Goal: Information Seeking & Learning: Learn about a topic

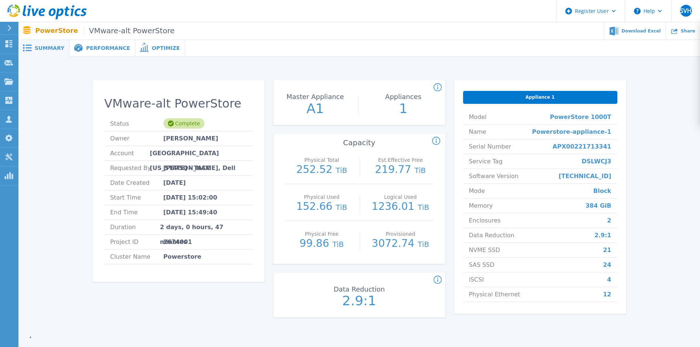
click at [49, 50] on span "Summary" at bounding box center [50, 47] width 30 height 5
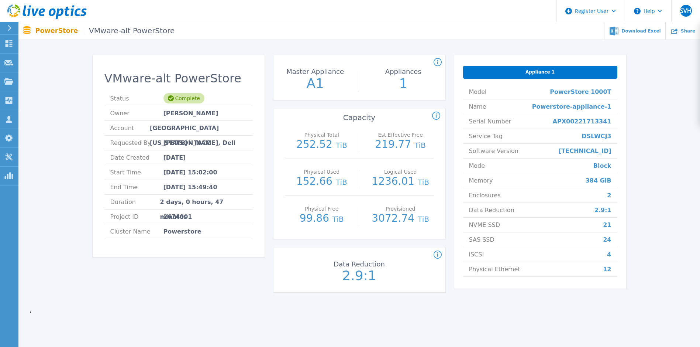
scroll to position [37, 0]
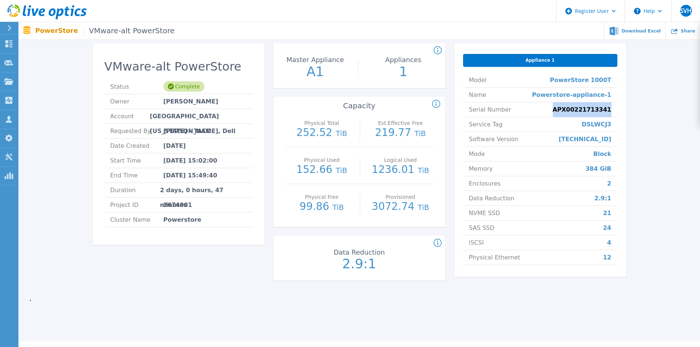
drag, startPoint x: 565, startPoint y: 112, endPoint x: 629, endPoint y: 112, distance: 63.8
click at [629, 112] on div "VMware-alt PowerStore Status Complete Owner Donald Koehler Account University o…" at bounding box center [359, 162] width 659 height 263
drag, startPoint x: 629, startPoint y: 112, endPoint x: 624, endPoint y: 124, distance: 13.4
click at [624, 124] on div "Appliance 1 Model PowerStore 1000T Name Powerstore-appliance-1 Serial Number AP…" at bounding box center [540, 159] width 172 height 233
drag, startPoint x: 624, startPoint y: 124, endPoint x: 596, endPoint y: 125, distance: 28.1
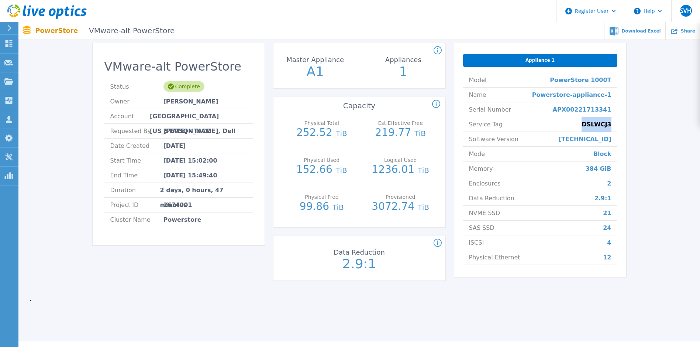
copy span "DSLWCJ3"
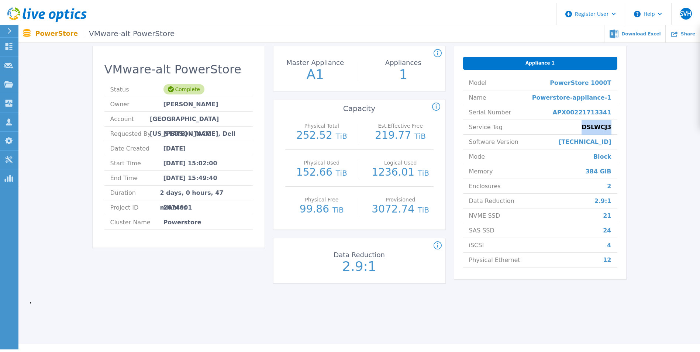
scroll to position [0, 0]
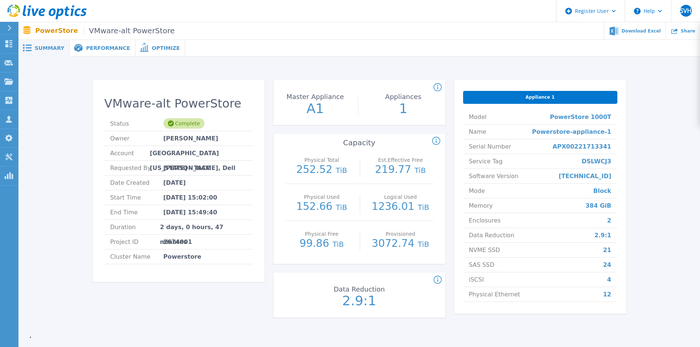
click at [486, 197] on li "Mode Block" at bounding box center [540, 190] width 154 height 15
drag, startPoint x: 601, startPoint y: 186, endPoint x: 637, endPoint y: 187, distance: 35.8
click at [637, 187] on div "VMware-alt PowerStore Status Complete Owner Donald Koehler Account University o…" at bounding box center [359, 199] width 659 height 263
drag, startPoint x: 637, startPoint y: 187, endPoint x: 641, endPoint y: 195, distance: 9.6
click at [641, 195] on div "VMware-alt PowerStore Status Complete Owner Donald Koehler Account University o…" at bounding box center [359, 199] width 659 height 263
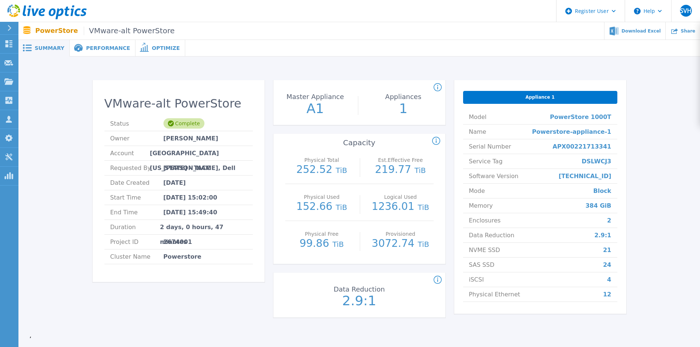
click at [591, 192] on li "Mode Block" at bounding box center [540, 190] width 154 height 15
click at [96, 56] on div "Performance" at bounding box center [103, 48] width 66 height 17
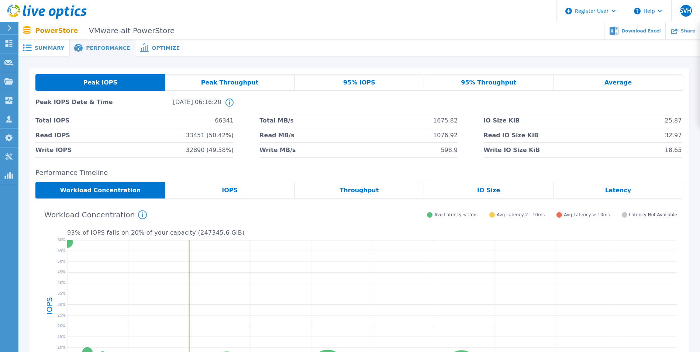
drag, startPoint x: 96, startPoint y: 56, endPoint x: 60, endPoint y: 49, distance: 36.4
click at [60, 49] on span "Summary" at bounding box center [50, 47] width 30 height 5
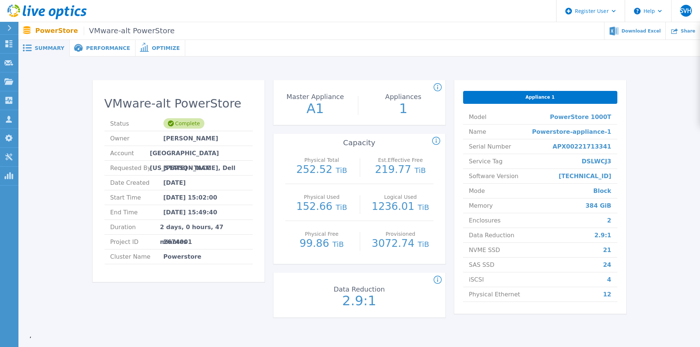
click at [59, 41] on div "Summary" at bounding box center [43, 48] width 51 height 17
click at [90, 42] on div "Performance" at bounding box center [103, 48] width 66 height 17
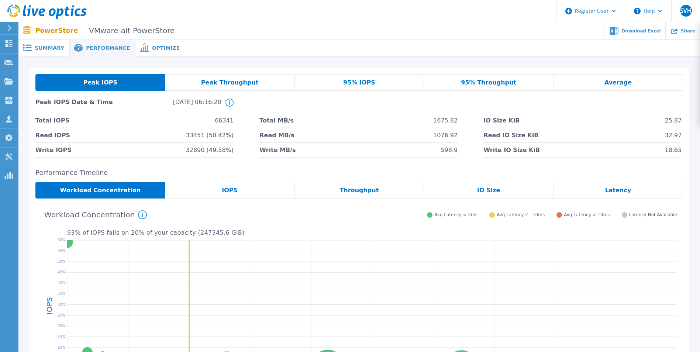
click at [118, 52] on div "Performance" at bounding box center [103, 48] width 66 height 17
click at [152, 49] on span "Optimize" at bounding box center [166, 47] width 28 height 5
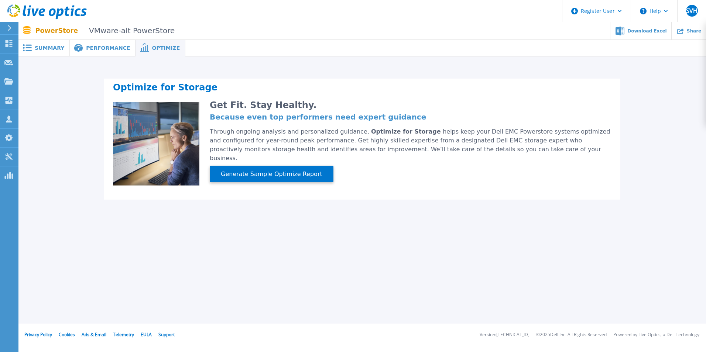
click at [59, 48] on span "Summary" at bounding box center [50, 47] width 30 height 5
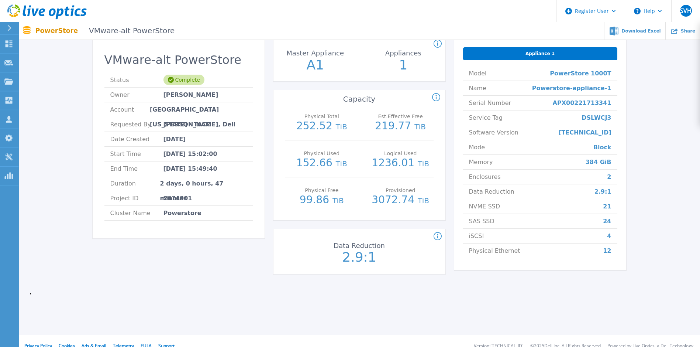
scroll to position [54, 0]
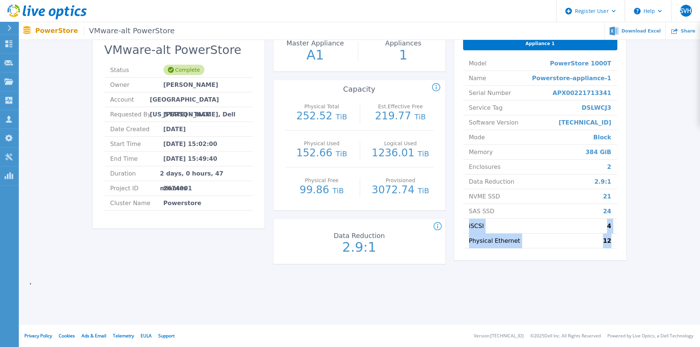
drag, startPoint x: 463, startPoint y: 227, endPoint x: 612, endPoint y: 251, distance: 151.1
click at [612, 251] on div "Appliance 1 Model PowerStore 1000T Name Powerstore-appliance-1 Serial Number AP…" at bounding box center [540, 143] width 172 height 233
drag, startPoint x: 612, startPoint y: 251, endPoint x: 594, endPoint y: 262, distance: 20.5
click at [609, 261] on div "Appliance 1 Model PowerStore 1000T Name Powerstore-appliance-1 Serial Number AP…" at bounding box center [540, 150] width 172 height 246
click at [541, 267] on div "Appliance 1 Model PowerStore 1000T Name Powerstore-appliance-1 Serial Number AP…" at bounding box center [540, 150] width 172 height 246
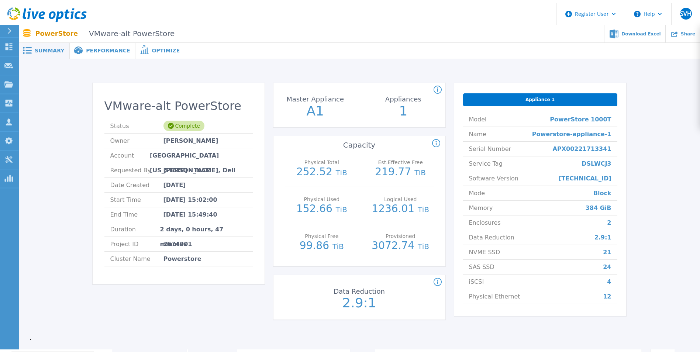
scroll to position [0, 0]
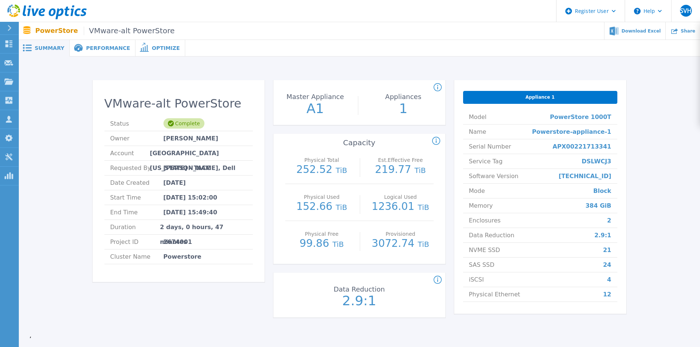
drag, startPoint x: 85, startPoint y: 46, endPoint x: 94, endPoint y: 57, distance: 14.5
click at [86, 45] on span "Performance" at bounding box center [108, 47] width 44 height 5
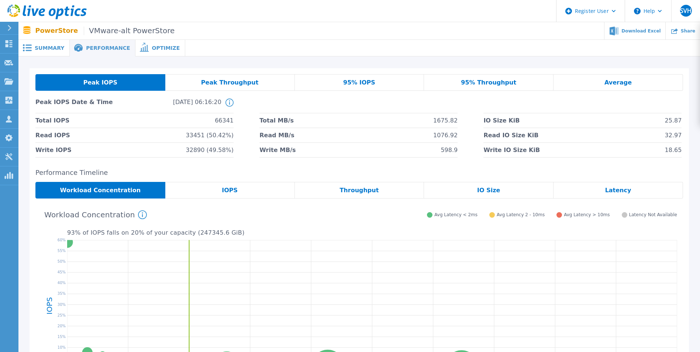
click at [41, 48] on span "Summary" at bounding box center [50, 47] width 30 height 5
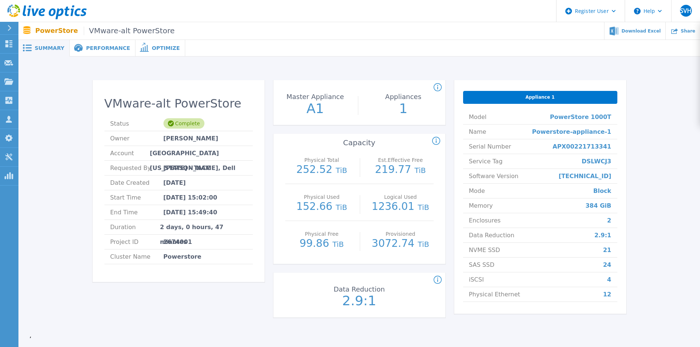
click at [76, 46] on icon at bounding box center [78, 48] width 9 height 8
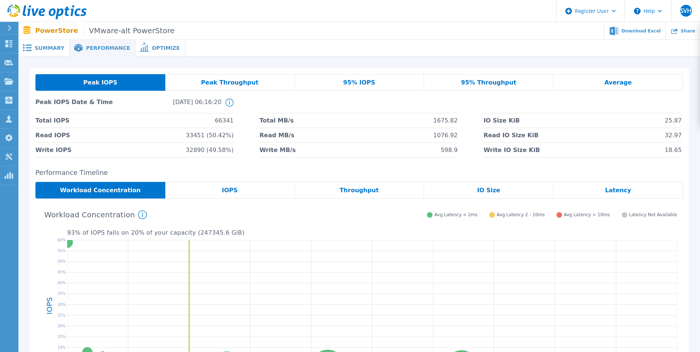
click at [212, 88] on div "Peak Throughput" at bounding box center [230, 82] width 130 height 17
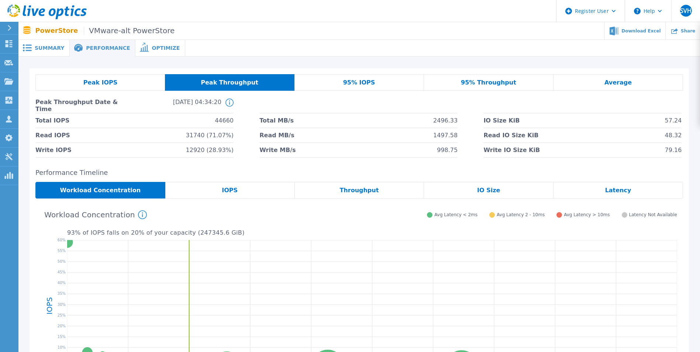
click at [123, 80] on div "Peak IOPS" at bounding box center [100, 82] width 130 height 17
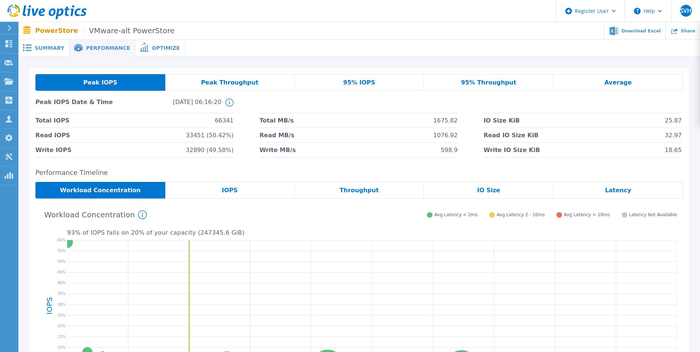
click at [365, 83] on span "95% IOPS" at bounding box center [359, 83] width 32 height 6
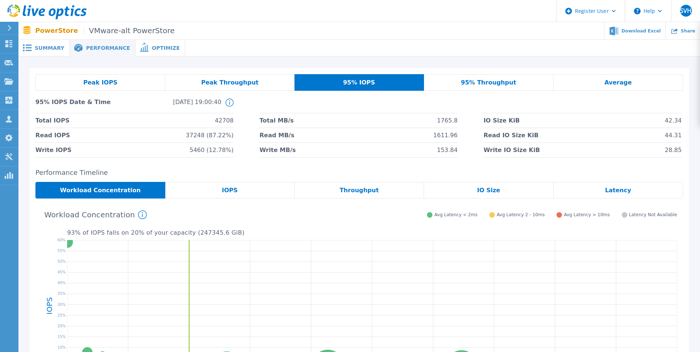
click at [128, 88] on div "Peak IOPS" at bounding box center [100, 82] width 130 height 17
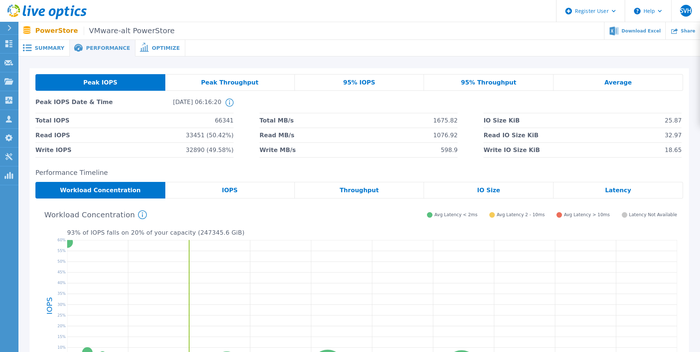
click at [205, 89] on div "Peak Throughput" at bounding box center [230, 82] width 130 height 17
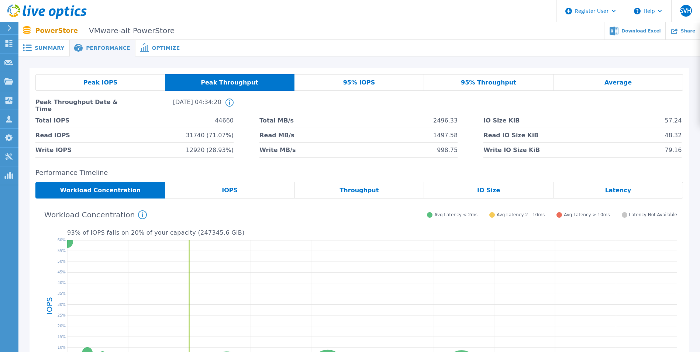
click at [101, 80] on span "Peak IOPS" at bounding box center [100, 83] width 34 height 6
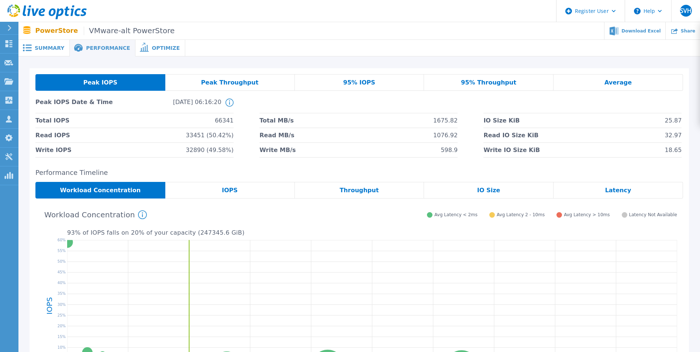
drag, startPoint x: 333, startPoint y: 80, endPoint x: 342, endPoint y: 82, distance: 9.8
click at [333, 80] on div "95% IOPS" at bounding box center [360, 82] width 130 height 17
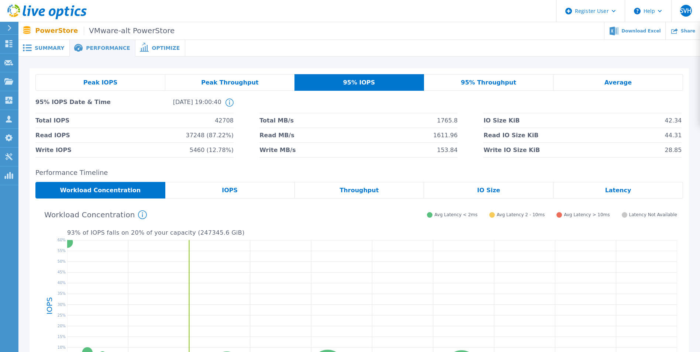
click at [474, 89] on div "95% Throughput" at bounding box center [489, 82] width 130 height 17
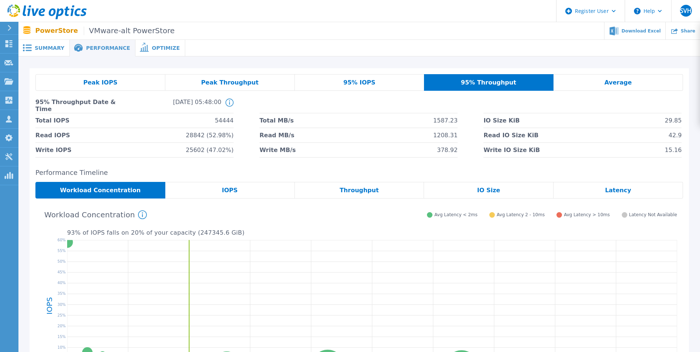
click at [124, 86] on div "Peak IOPS" at bounding box center [100, 82] width 130 height 17
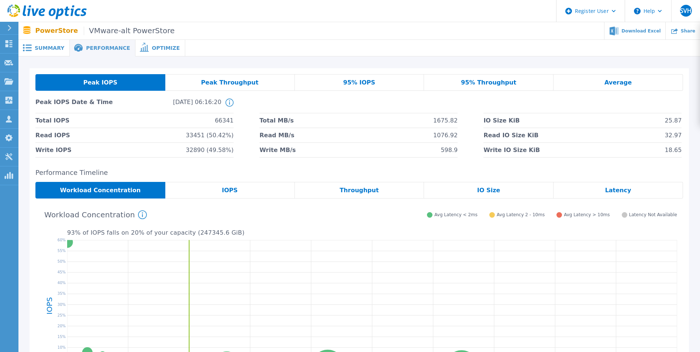
click at [613, 71] on div "Peak IOPS Peak Throughput 95% IOPS 95% Throughput Average Peak IOPS Date & Time…" at bounding box center [359, 115] width 659 height 95
drag, startPoint x: 613, startPoint y: 71, endPoint x: 615, endPoint y: 86, distance: 15.0
click at [615, 86] on span "Average" at bounding box center [617, 83] width 27 height 6
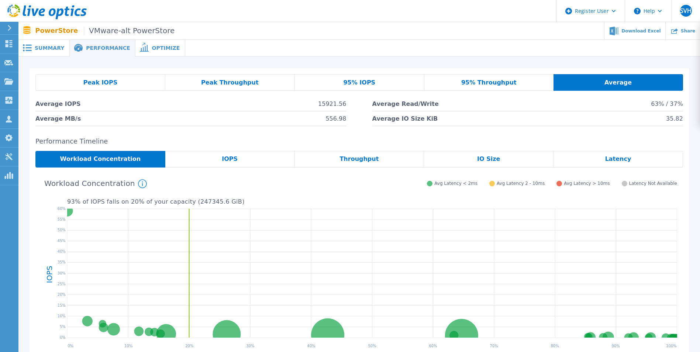
click at [97, 78] on div "Peak IOPS" at bounding box center [100, 82] width 130 height 17
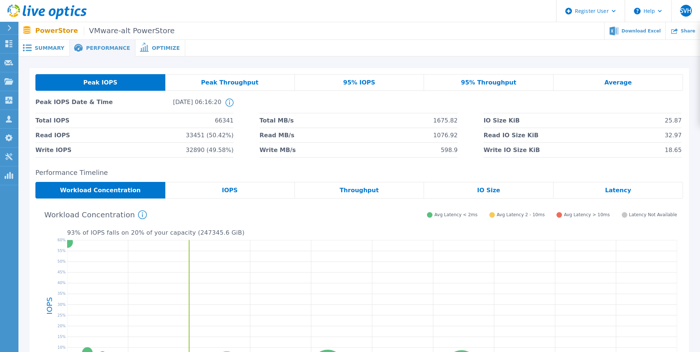
click at [88, 46] on span "Performance" at bounding box center [108, 47] width 44 height 5
click at [52, 46] on span "Summary" at bounding box center [50, 47] width 30 height 5
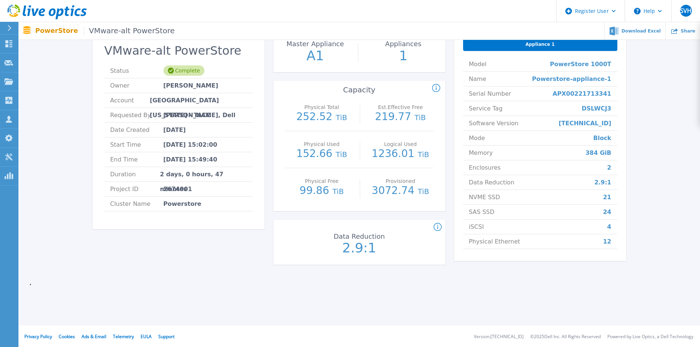
scroll to position [54, 0]
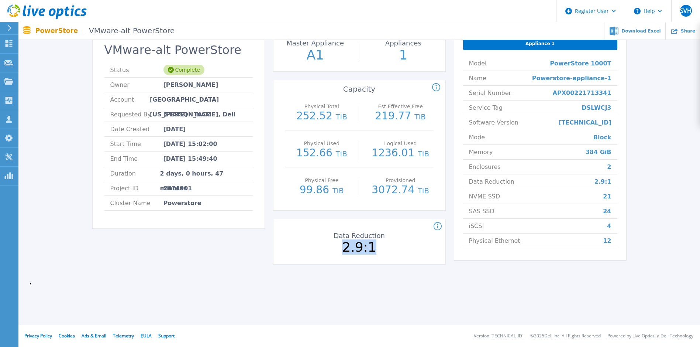
drag, startPoint x: 373, startPoint y: 247, endPoint x: 328, endPoint y: 240, distance: 45.9
click at [328, 240] on div "Data Reduction 2.9:1" at bounding box center [359, 242] width 83 height 37
drag, startPoint x: 328, startPoint y: 240, endPoint x: 312, endPoint y: 232, distance: 17.0
click at [312, 232] on div "Data Reduction 2.9:1" at bounding box center [359, 242] width 172 height 37
click at [435, 225] on icon at bounding box center [438, 226] width 8 height 9
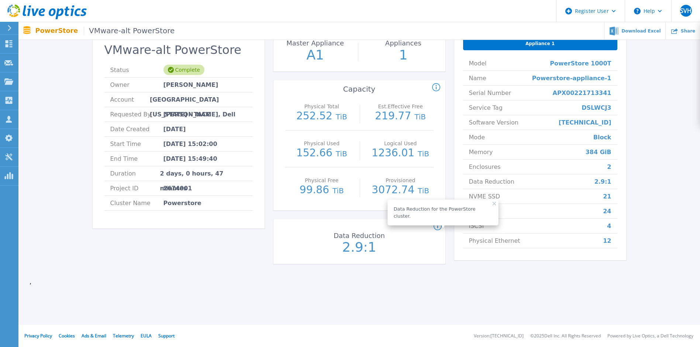
click at [459, 275] on div "VMware-alt PowerStore Status Complete Owner Donald Koehler Account University o…" at bounding box center [359, 146] width 659 height 263
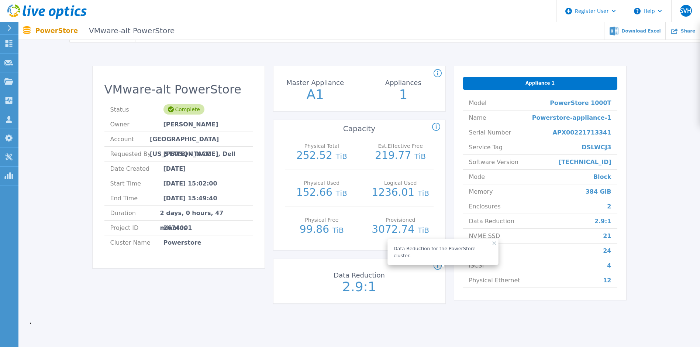
scroll to position [0, 0]
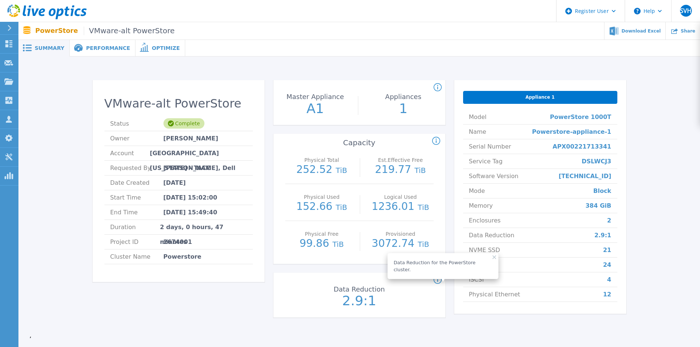
click at [449, 224] on div "VMware-alt PowerStore Status Complete Owner Donald Koehler Account University o…" at bounding box center [360, 203] width 534 height 246
click at [493, 256] on icon at bounding box center [495, 257] width 4 height 4
drag, startPoint x: 626, startPoint y: 294, endPoint x: 604, endPoint y: 287, distance: 22.6
click at [604, 287] on div "VMware-alt PowerStore Status Complete Owner Donald Koehler Account University o…" at bounding box center [359, 199] width 659 height 263
drag, startPoint x: 604, startPoint y: 287, endPoint x: 679, endPoint y: 266, distance: 77.1
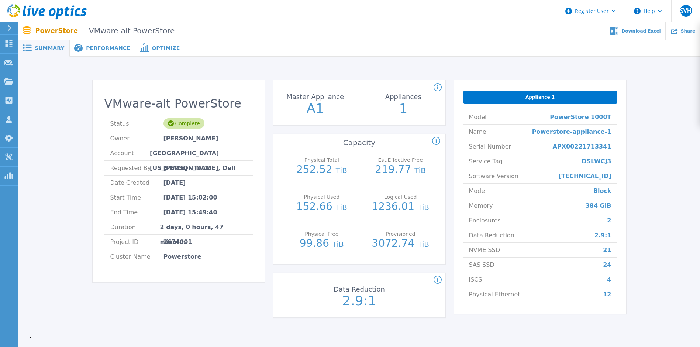
click at [679, 265] on div "VMware-alt PowerStore Status Complete Owner Donald Koehler Account University o…" at bounding box center [359, 199] width 659 height 263
drag, startPoint x: 299, startPoint y: 211, endPoint x: 377, endPoint y: 211, distance: 78.2
click at [377, 211] on div "Physical Used 152.66 TiB Logical Used 1236.01 TiB" at bounding box center [359, 202] width 148 height 37
click at [316, 266] on div "Count of appliances and the Master Appliance in the PowerStore cluster. Master …" at bounding box center [359, 203] width 172 height 246
drag, startPoint x: 299, startPoint y: 172, endPoint x: 369, endPoint y: 171, distance: 69.8
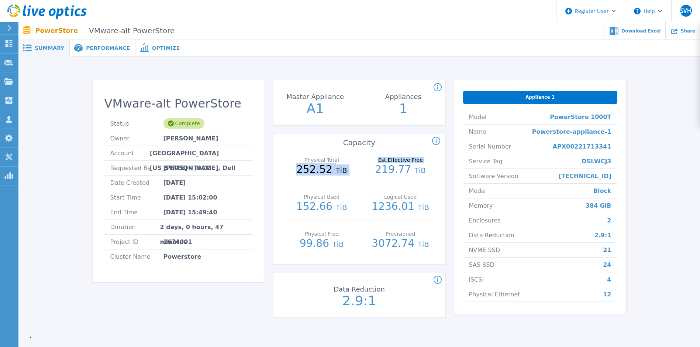
click at [369, 171] on div "Physical Total 252.52 TiB Est.Effective Free 219.77 TiB" at bounding box center [359, 165] width 148 height 37
drag, startPoint x: 369, startPoint y: 171, endPoint x: 307, endPoint y: 282, distance: 127.0
click at [307, 282] on div "Data Reduction for the PowerStore cluster." at bounding box center [357, 279] width 172 height 9
drag, startPoint x: 306, startPoint y: 252, endPoint x: 353, endPoint y: 252, distance: 47.2
click at [353, 252] on div "Physical Free 99.86 TiB" at bounding box center [322, 239] width 66 height 37
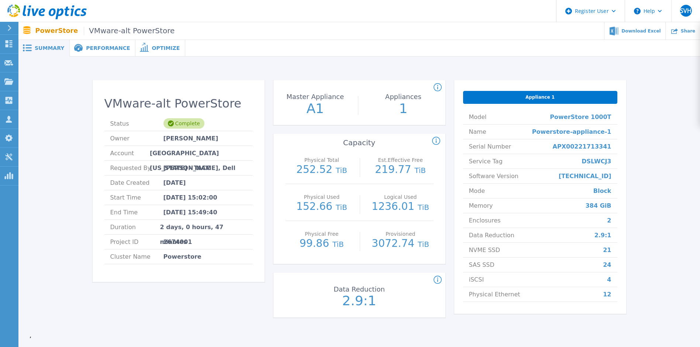
drag, startPoint x: 353, startPoint y: 252, endPoint x: 315, endPoint y: 284, distance: 50.0
click at [315, 284] on div "Data Reduction for the PowerStore cluster." at bounding box center [357, 279] width 172 height 9
drag, startPoint x: 378, startPoint y: 249, endPoint x: 430, endPoint y: 253, distance: 52.5
click at [430, 253] on div "Provisioned 3072.74 TiB" at bounding box center [401, 239] width 66 height 37
drag, startPoint x: 430, startPoint y: 253, endPoint x: 404, endPoint y: 287, distance: 42.1
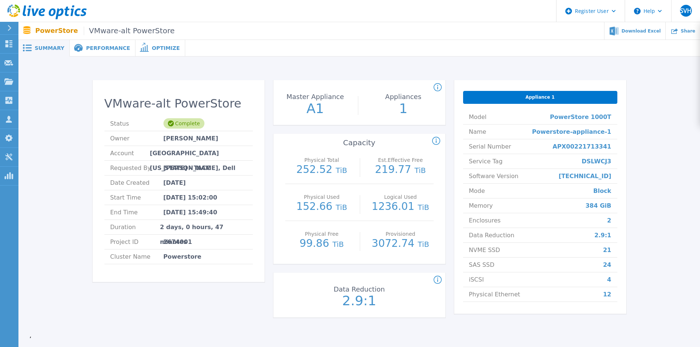
click at [404, 287] on div "Data Reduction 2.9:1" at bounding box center [359, 295] width 172 height 37
click at [396, 241] on p "3072.74 TiB" at bounding box center [401, 243] width 66 height 11
drag, startPoint x: 396, startPoint y: 241, endPoint x: 400, endPoint y: 272, distance: 31.7
click at [400, 272] on div "Data Reduction for the PowerStore cluster. Data Reduction 2.9:1" at bounding box center [359, 294] width 172 height 45
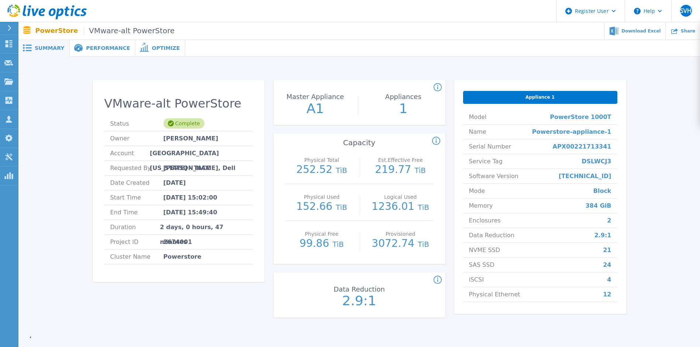
click at [395, 245] on p "3072.74 TiB" at bounding box center [401, 243] width 66 height 11
drag, startPoint x: 395, startPoint y: 245, endPoint x: 407, endPoint y: 271, distance: 28.2
click at [407, 270] on div "Count of appliances and the Master Appliance in the PowerStore cluster. Master …" at bounding box center [359, 203] width 172 height 246
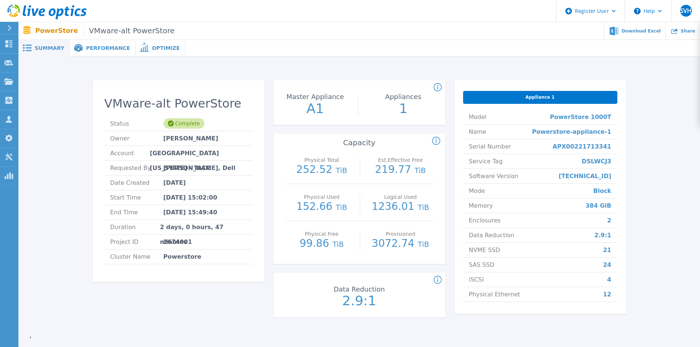
click at [392, 239] on p "3072.74 TiB" at bounding box center [401, 243] width 66 height 11
drag, startPoint x: 392, startPoint y: 239, endPoint x: 402, endPoint y: 279, distance: 41.3
click at [404, 276] on div "Data Reduction for the PowerStore cluster." at bounding box center [357, 279] width 172 height 9
drag, startPoint x: 299, startPoint y: 258, endPoint x: 342, endPoint y: 257, distance: 43.9
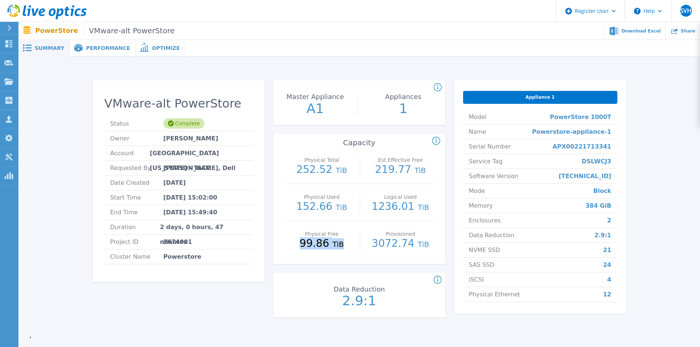
click at [342, 257] on div "Physical Total 252.52 TiB Est.Effective Free 219.77 TiB Physical Used 152.66 Ti…" at bounding box center [359, 205] width 172 height 117
drag, startPoint x: 342, startPoint y: 257, endPoint x: 366, endPoint y: 287, distance: 38.3
click at [365, 285] on div "Data Reduction 2.9:1" at bounding box center [359, 295] width 83 height 37
drag, startPoint x: 599, startPoint y: 210, endPoint x: 625, endPoint y: 210, distance: 26.2
click at [620, 210] on div "Appliance 1 Model PowerStore 1000T Name Powerstore-appliance-1 Serial Number AP…" at bounding box center [540, 196] width 172 height 233
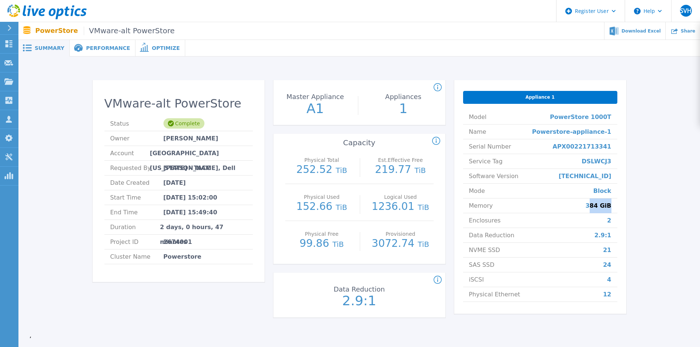
click at [625, 210] on div "Appliance 1 Model PowerStore 1000T Name Powerstore-appliance-1 Serial Number AP…" at bounding box center [540, 196] width 172 height 233
click at [624, 255] on div "Appliance 1 Model PowerStore 1000T Name Powerstore-appliance-1 Serial Number AP…" at bounding box center [540, 196] width 172 height 233
